Goal: Information Seeking & Learning: Check status

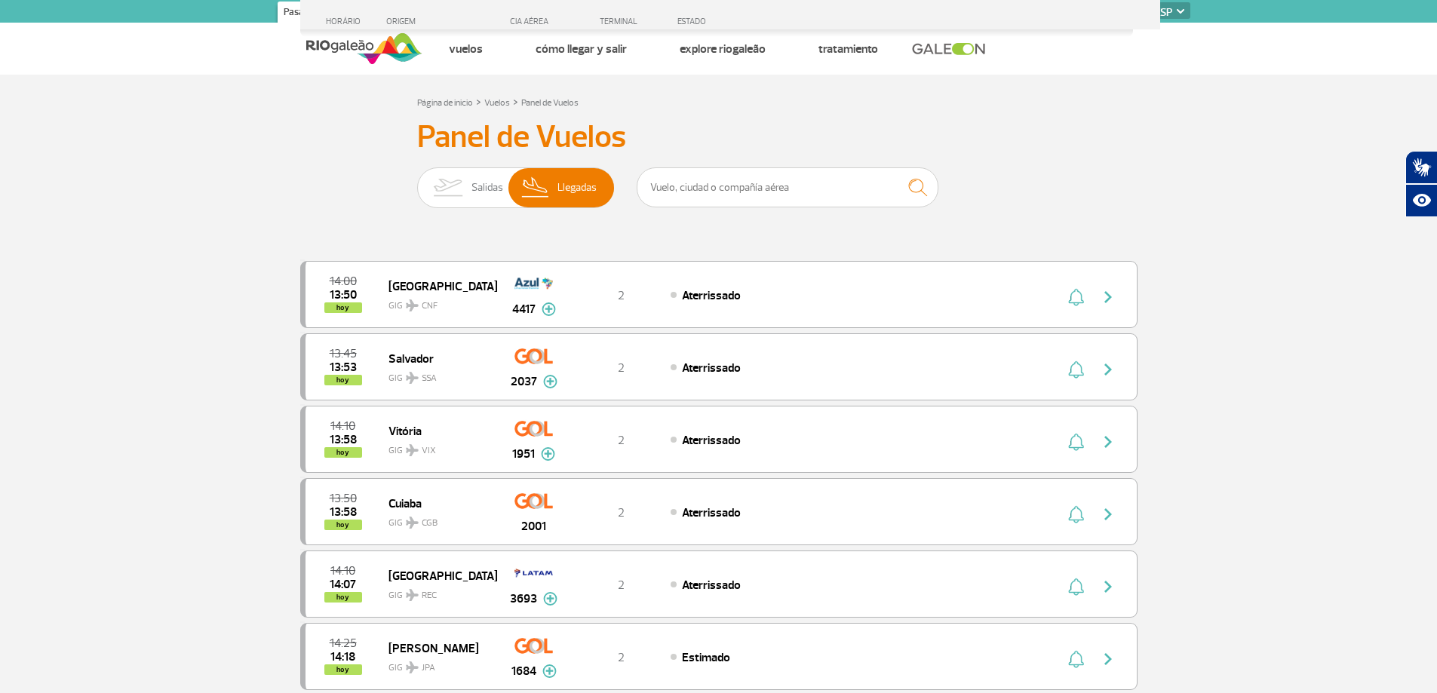
select select "es"
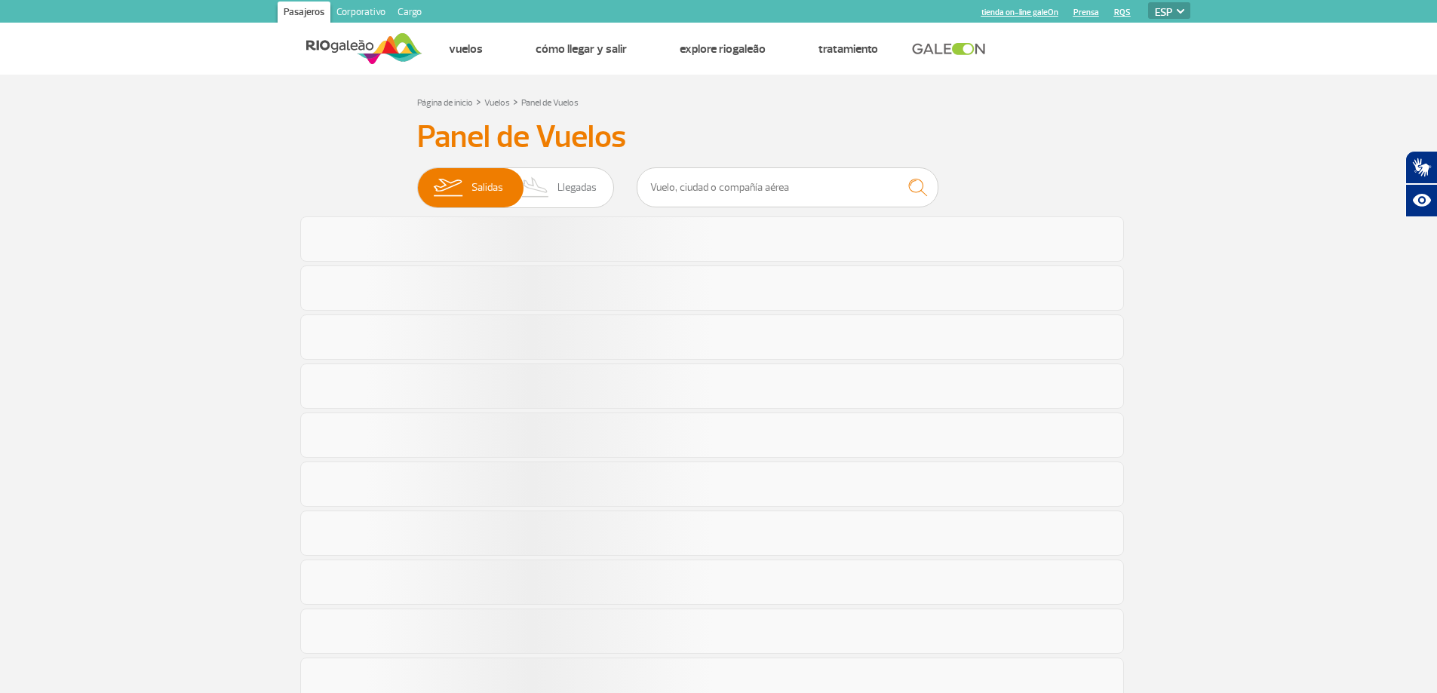
select select "es"
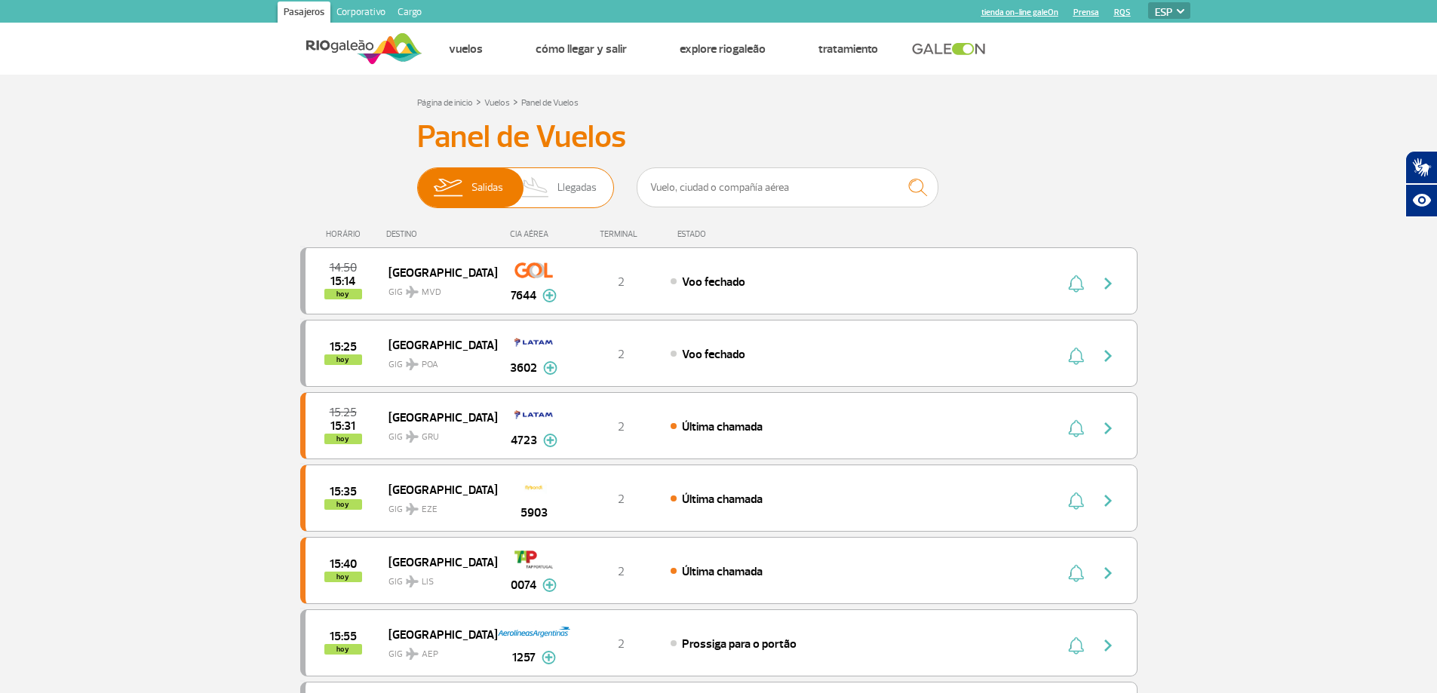
click at [576, 198] on span "Llegadas" at bounding box center [577, 187] width 39 height 39
click at [417, 180] on input "[PERSON_NAME]" at bounding box center [417, 180] width 0 height 0
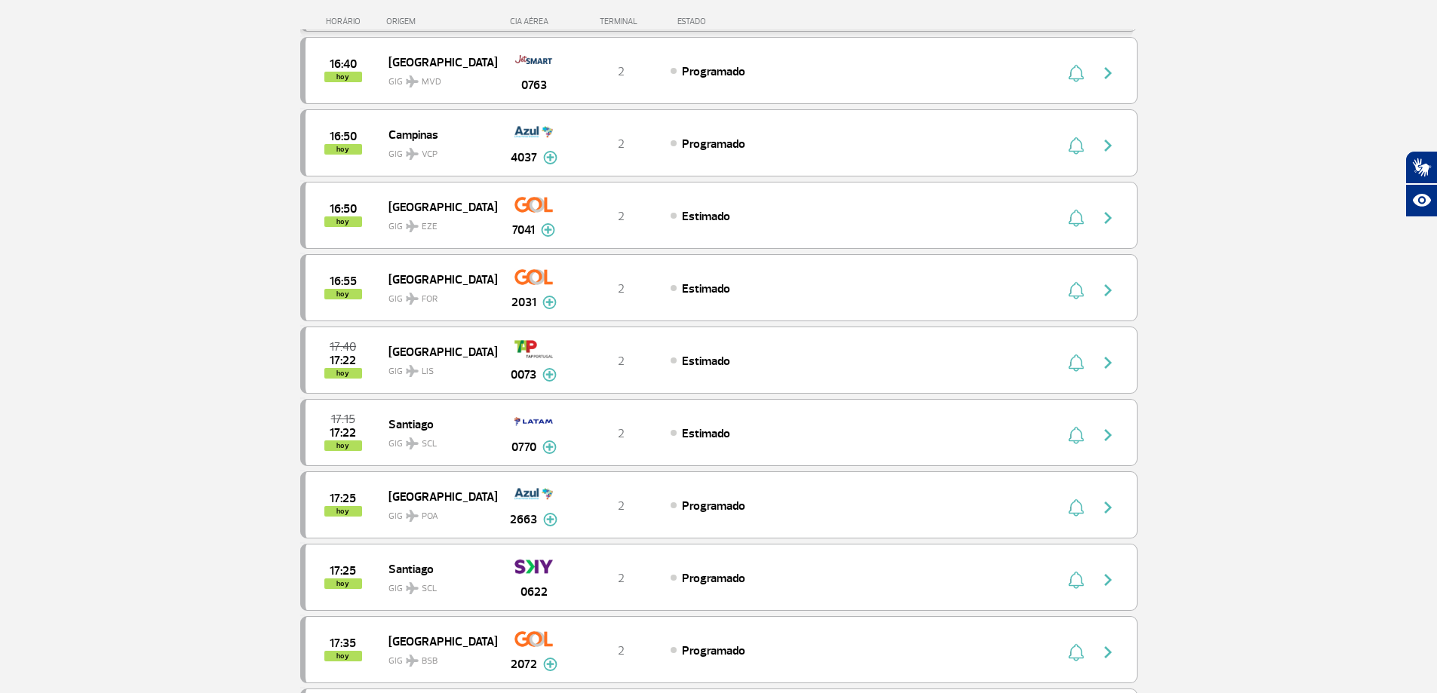
scroll to position [747, 0]
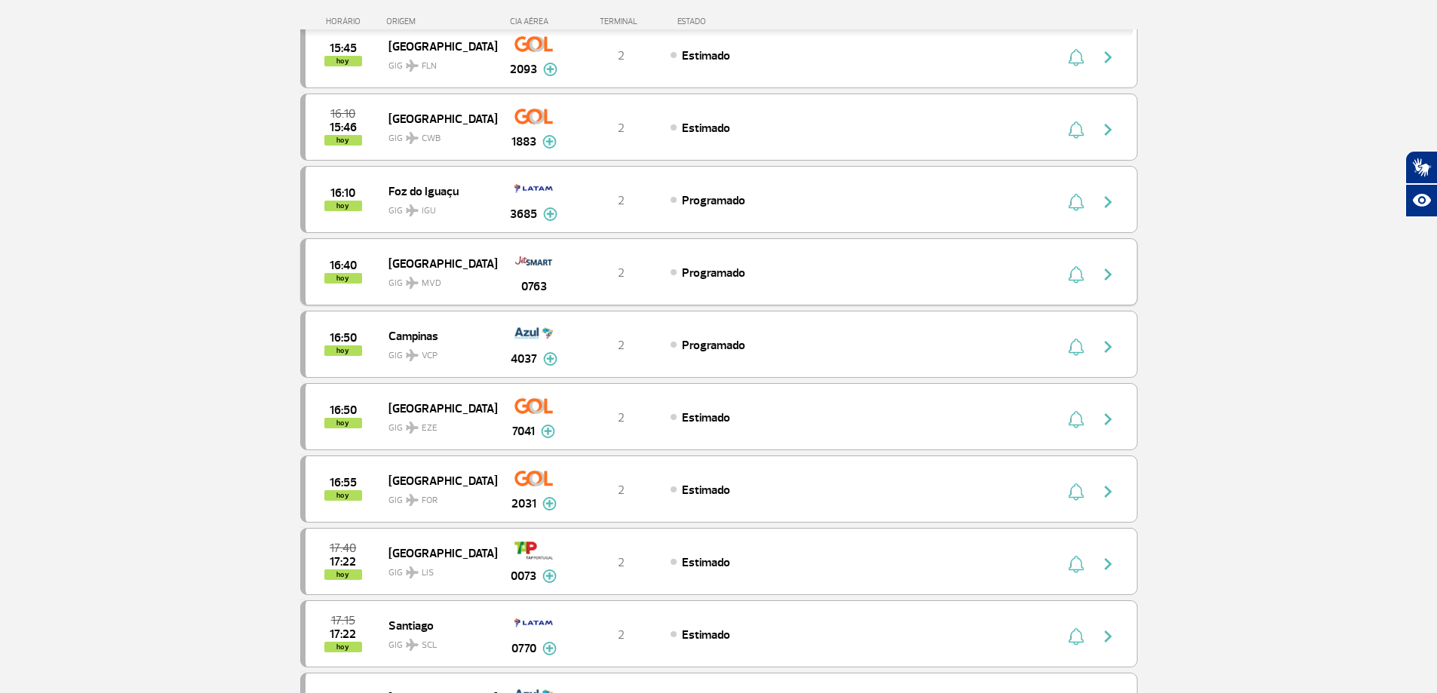
click at [732, 269] on span "Programado" at bounding box center [713, 273] width 63 height 15
click at [1080, 274] on img "button" at bounding box center [1076, 275] width 16 height 18
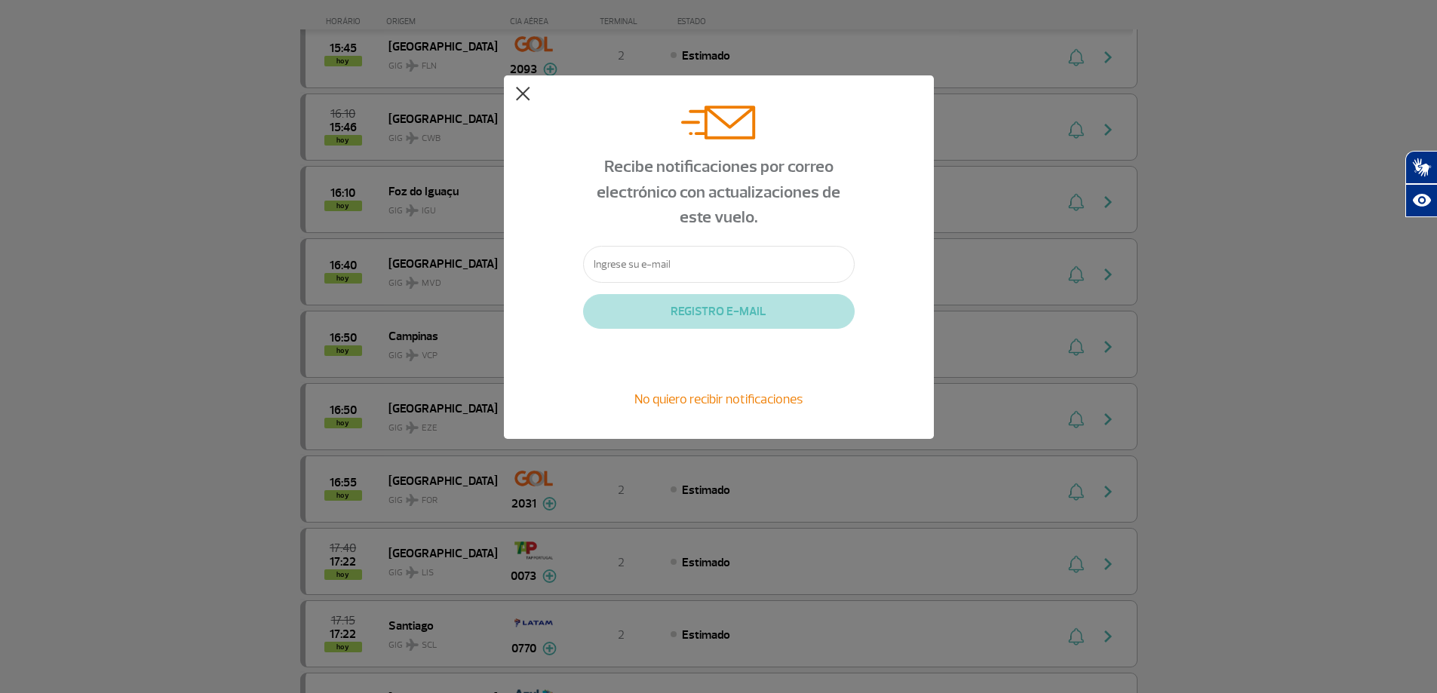
click at [521, 94] on button at bounding box center [522, 94] width 15 height 15
